Goal: Task Accomplishment & Management: Use online tool/utility

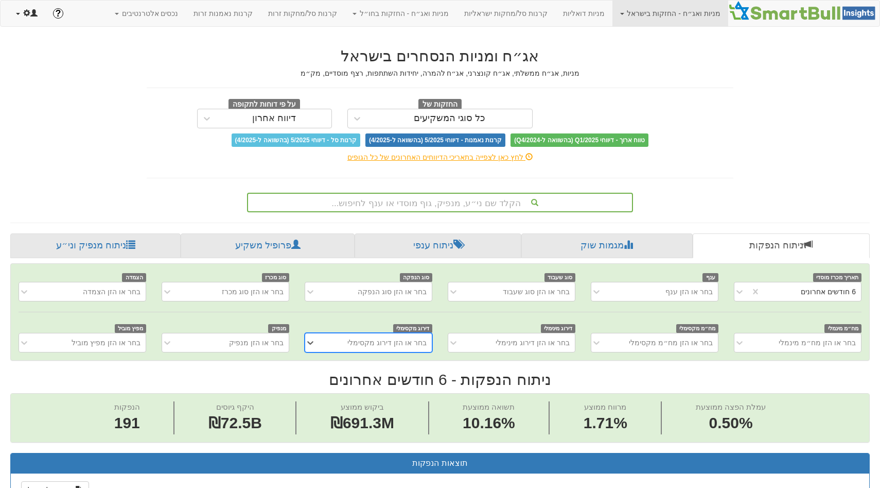
click at [33, 16] on span at bounding box center [33, 12] width 7 height 7
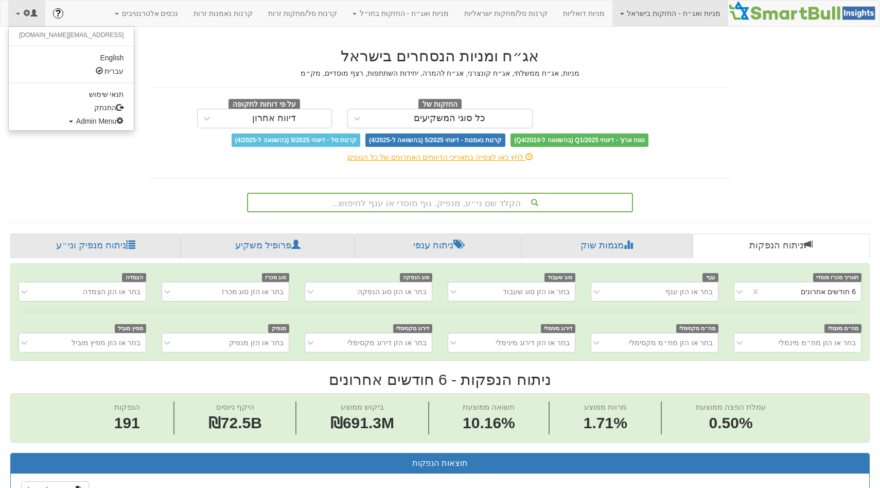
click at [66, 129] on ul "[EMAIL_ADDRESS][DOMAIN_NAME] English עברית תנאי שימוש התנתק Admin Menu All User…" at bounding box center [71, 78] width 126 height 105
click at [76, 122] on span "Admin Menu" at bounding box center [100, 121] width 48 height 8
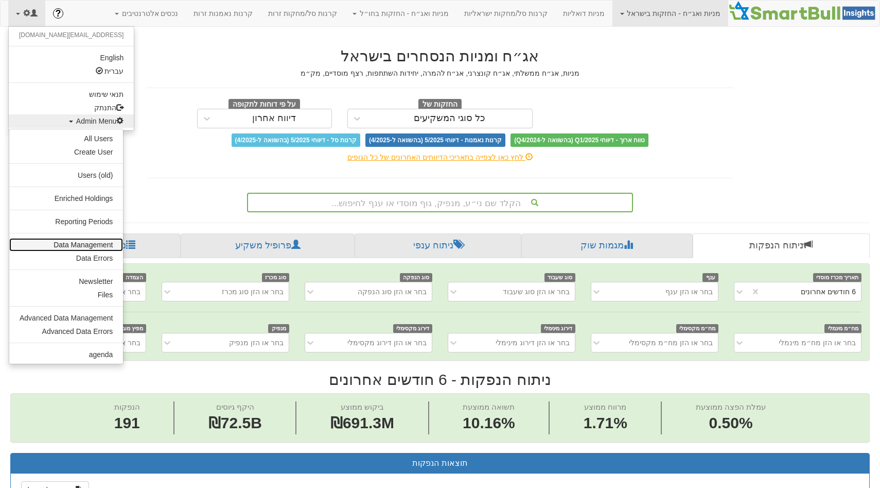
click at [83, 238] on link "Data Management" at bounding box center [66, 244] width 114 height 13
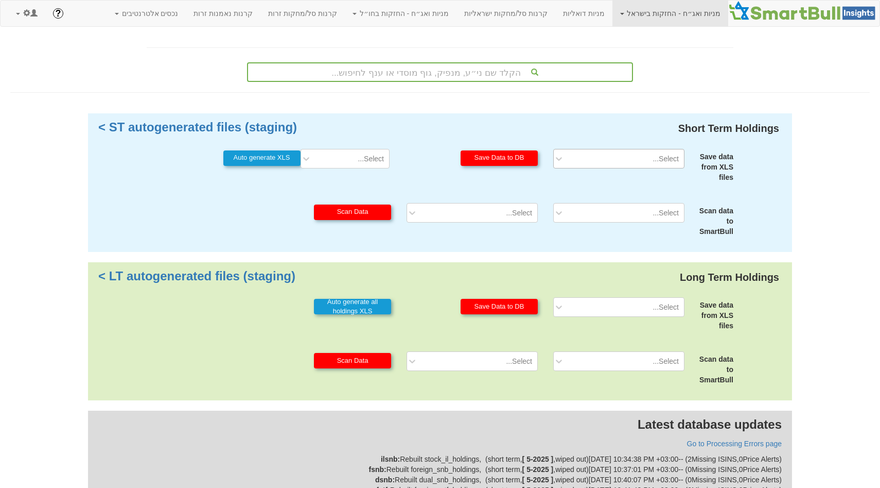
click at [638, 158] on div "Select..." at bounding box center [627, 158] width 114 height 16
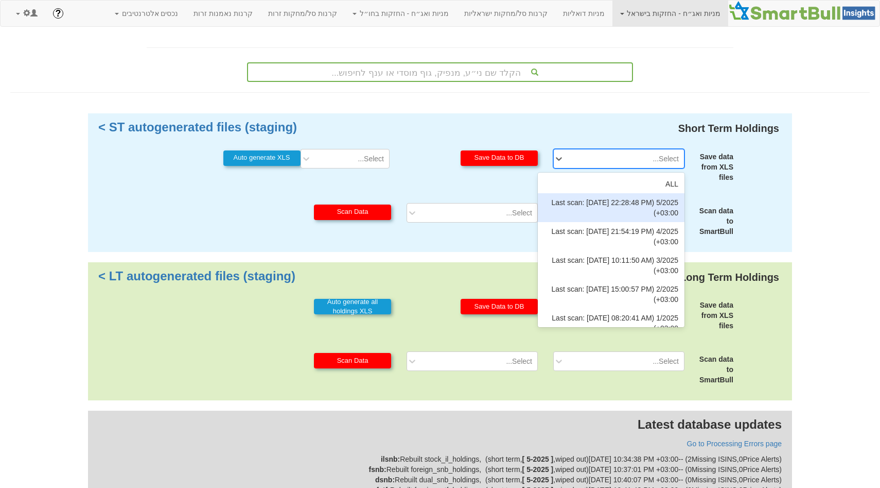
click at [633, 208] on div "5/2025 (Last scan: [DATE] 22:28:48 PM +03:00)" at bounding box center [611, 207] width 147 height 29
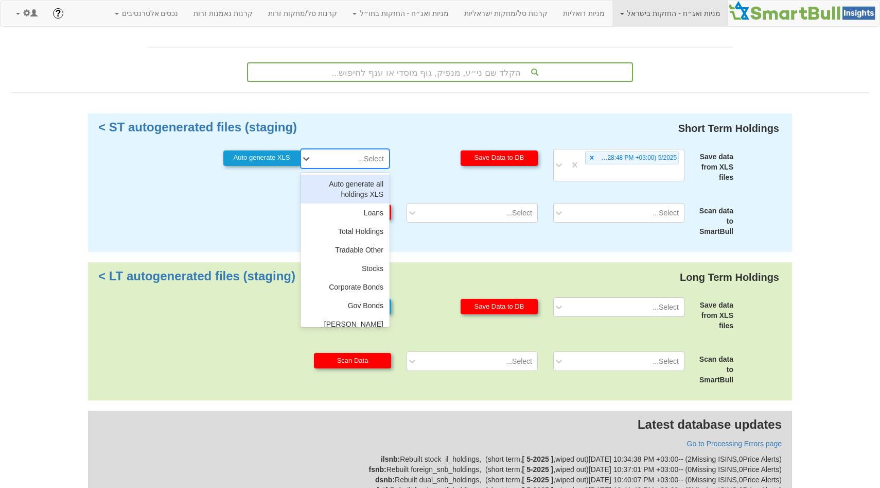
click at [364, 157] on div "Select..." at bounding box center [371, 158] width 26 height 10
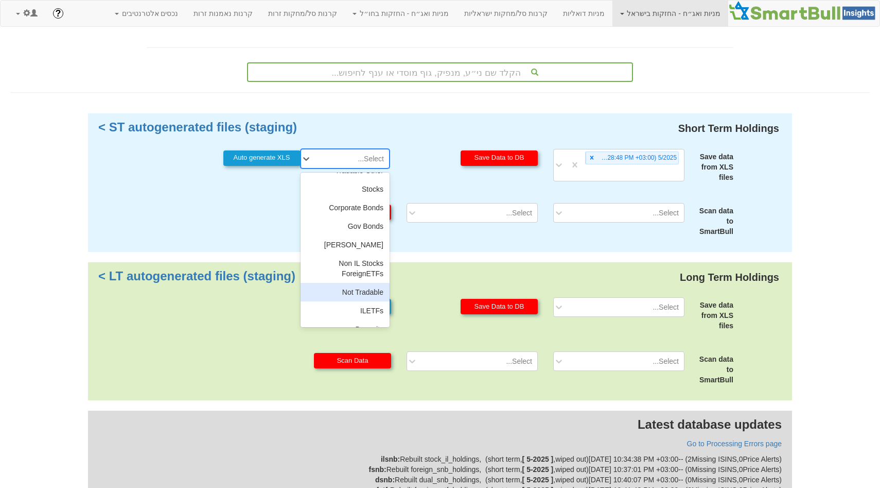
scroll to position [93, 0]
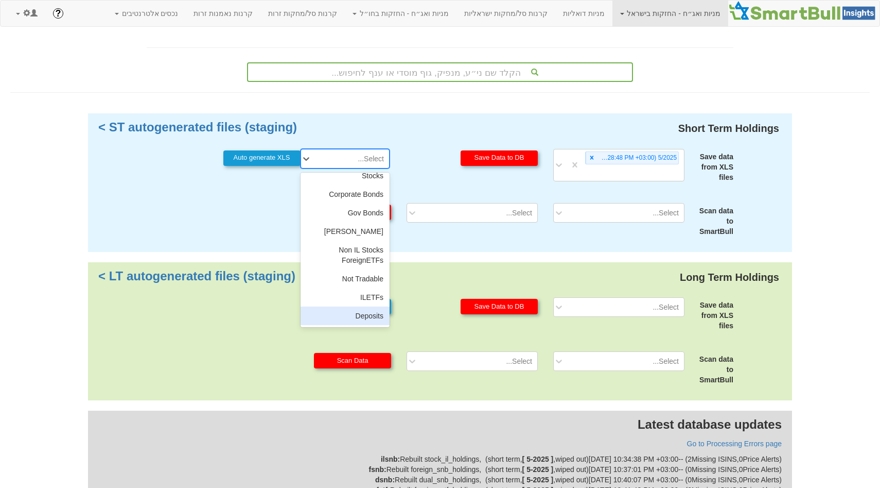
click at [352, 307] on div "Deposits" at bounding box center [346, 315] width 90 height 19
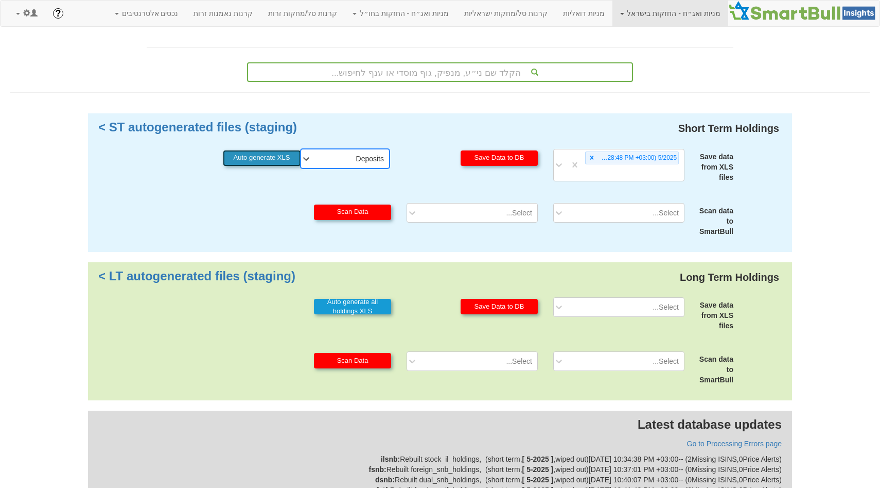
click at [271, 159] on button "Auto generate XLS" at bounding box center [261, 157] width 77 height 15
